Goal: Task Accomplishment & Management: Manage account settings

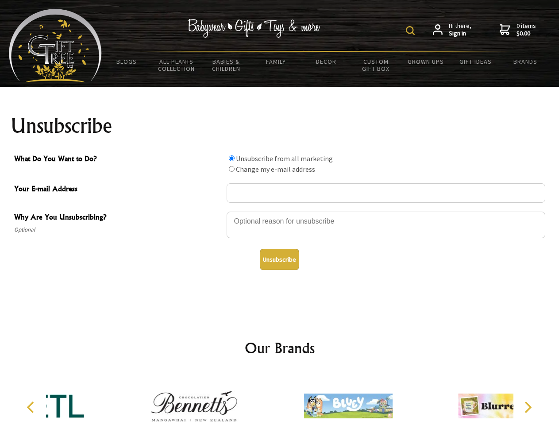
click at [412, 31] on img at bounding box center [410, 30] width 9 height 9
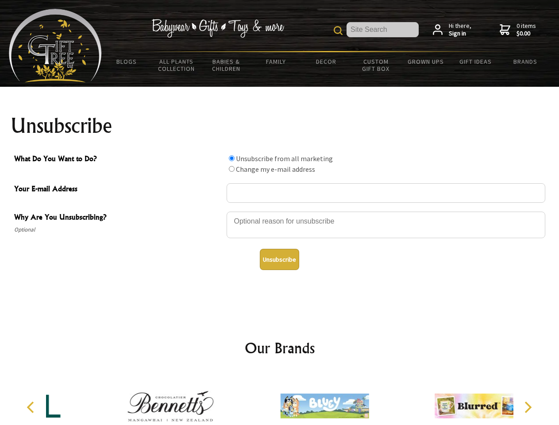
click at [280, 211] on div at bounding box center [386, 226] width 319 height 31
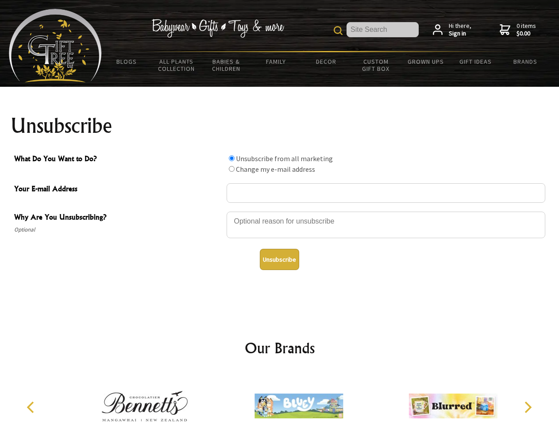
click at [231, 158] on input "What Do You Want to Do?" at bounding box center [232, 158] width 6 height 6
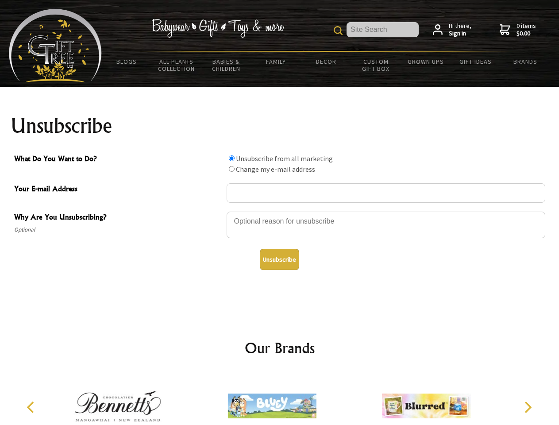
click at [231, 169] on input "What Do You Want to Do?" at bounding box center [232, 169] width 6 height 6
radio input "true"
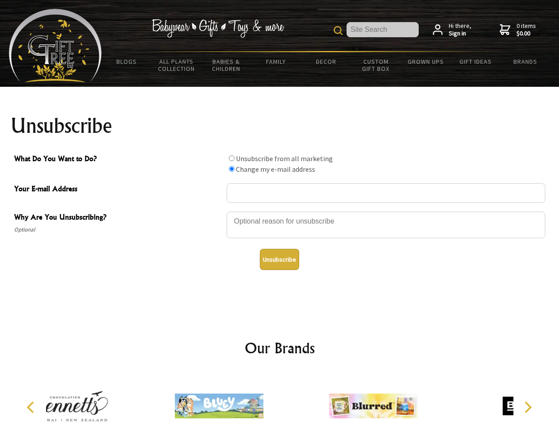
click at [279, 259] on button "Unsubscribe" at bounding box center [279, 259] width 39 height 21
click at [296, 399] on div at bounding box center [373, 407] width 154 height 69
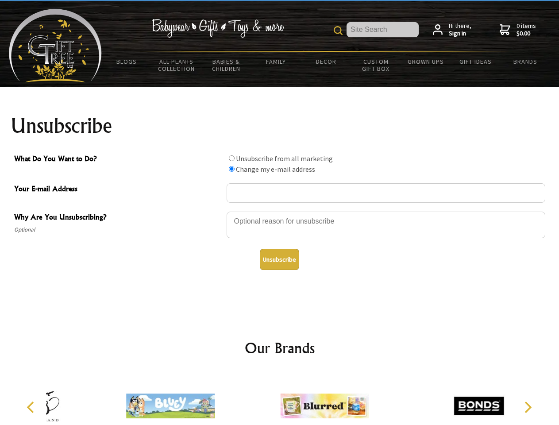
click at [32, 407] on icon "Previous" at bounding box center [32, 407] width 12 height 12
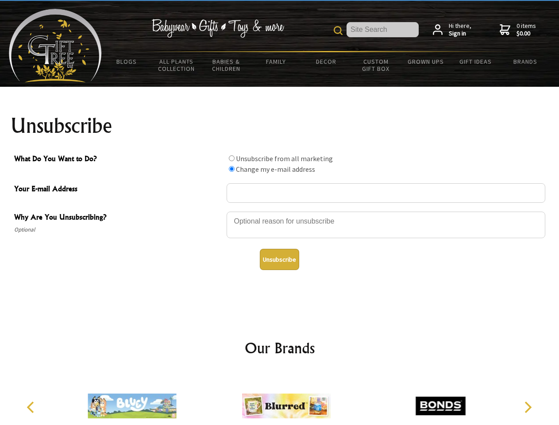
click at [528, 407] on icon "Next" at bounding box center [527, 407] width 12 height 12
